Goal: Navigation & Orientation: Find specific page/section

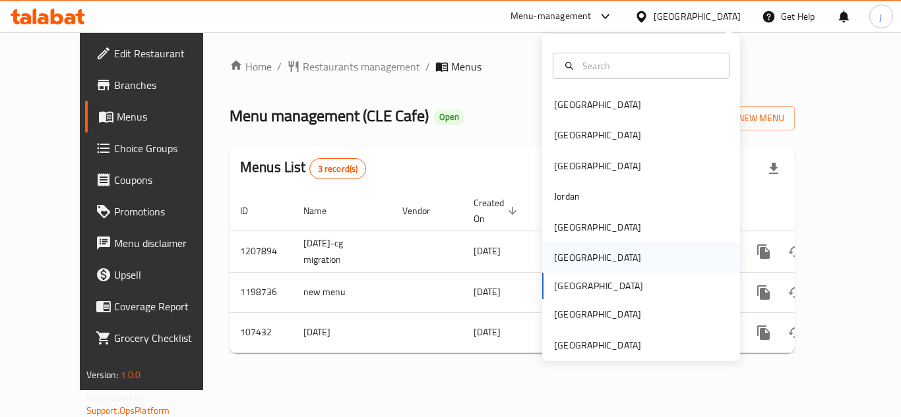
click at [563, 257] on div "[GEOGRAPHIC_DATA]" at bounding box center [597, 258] width 87 height 15
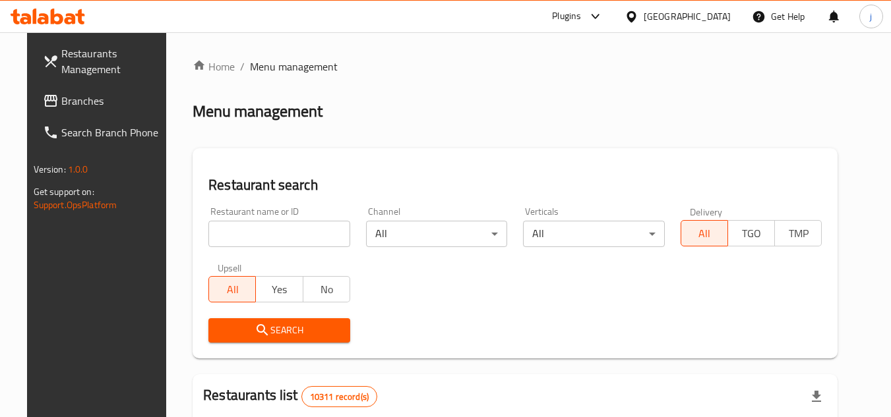
click at [114, 97] on span "Branches" at bounding box center [113, 101] width 104 height 16
